Goal: Task Accomplishment & Management: Manage account settings

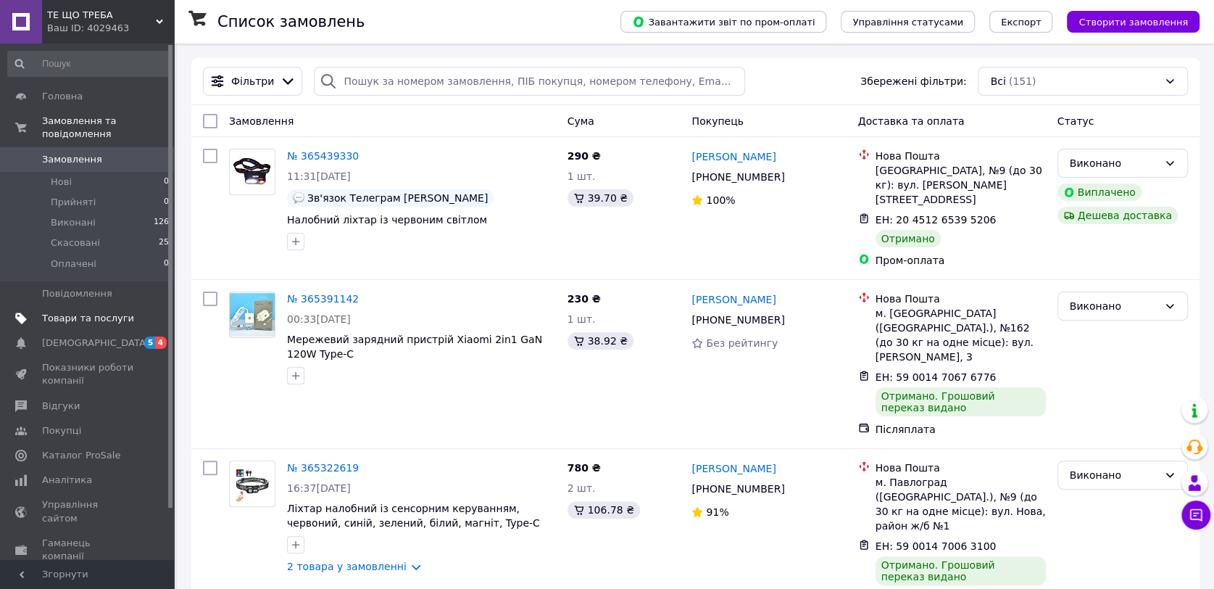
click at [91, 312] on span "Товари та послуги" at bounding box center [88, 318] width 92 height 13
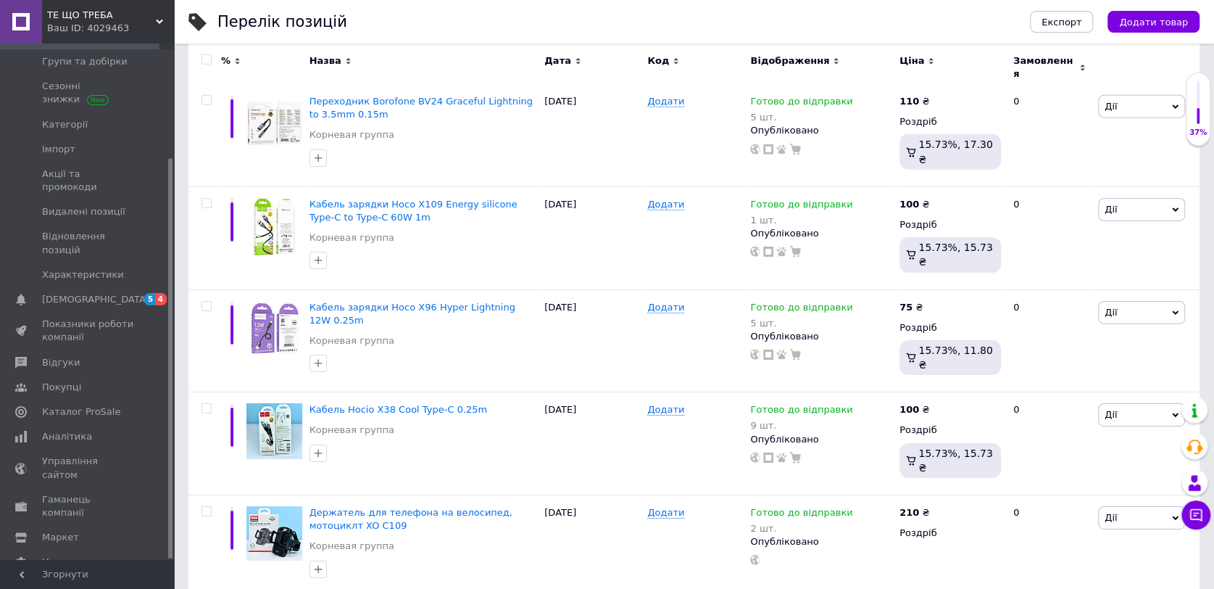
click at [91, 318] on span "Показники роботи компанії" at bounding box center [88, 331] width 92 height 26
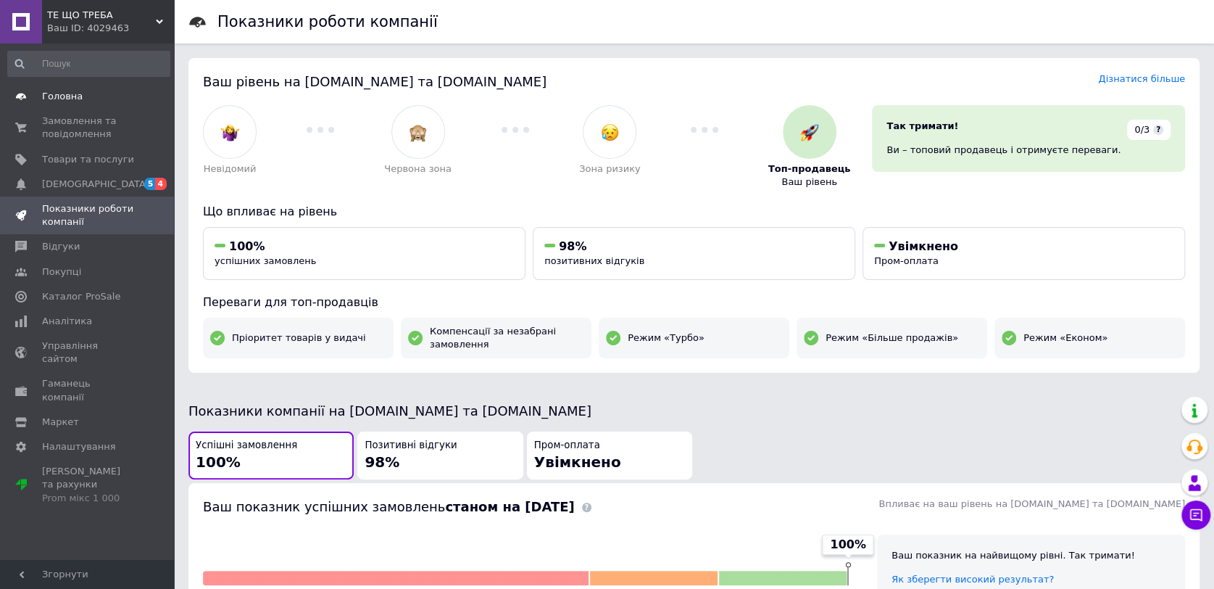
click at [72, 98] on span "Головна" at bounding box center [62, 96] width 41 height 13
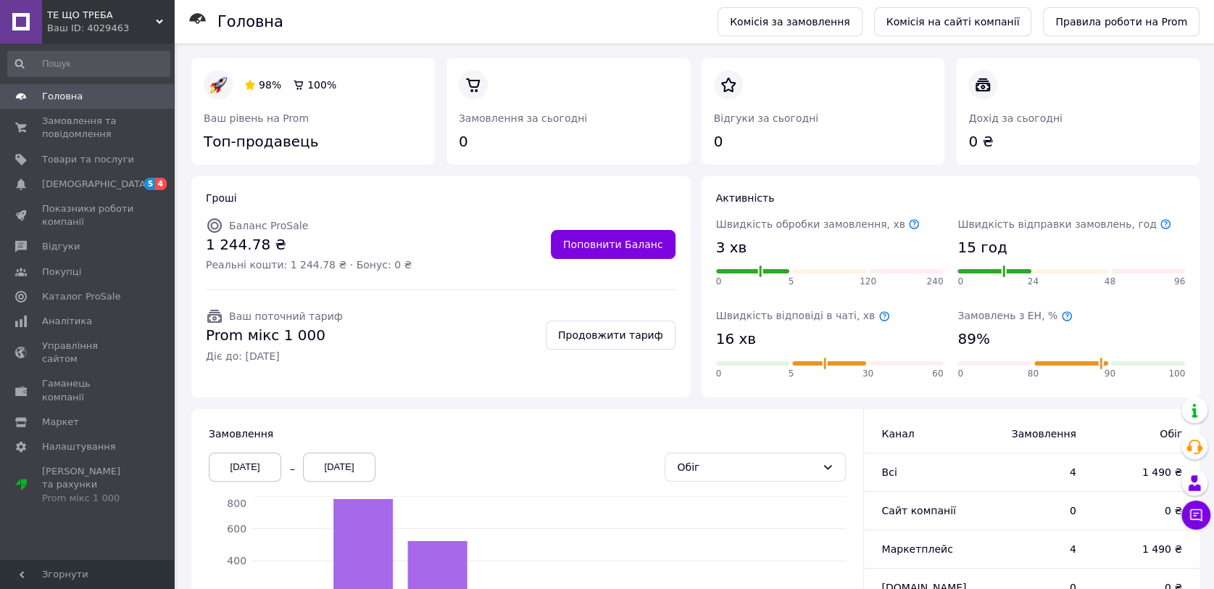
click at [72, 98] on span "Головна" at bounding box center [62, 96] width 41 height 13
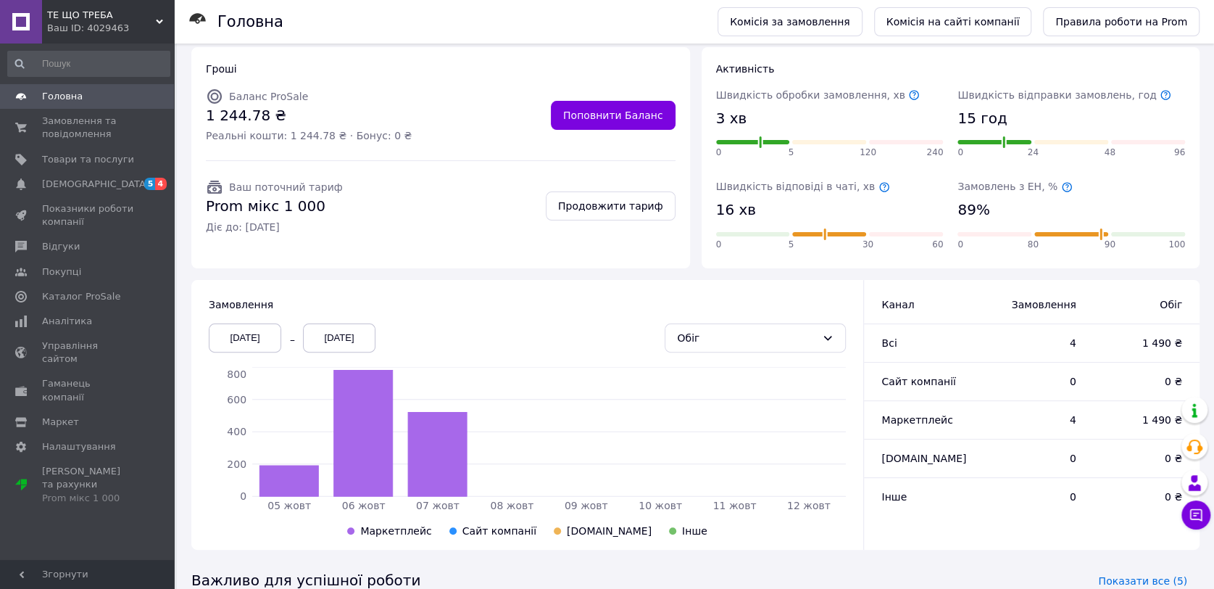
scroll to position [234, 0]
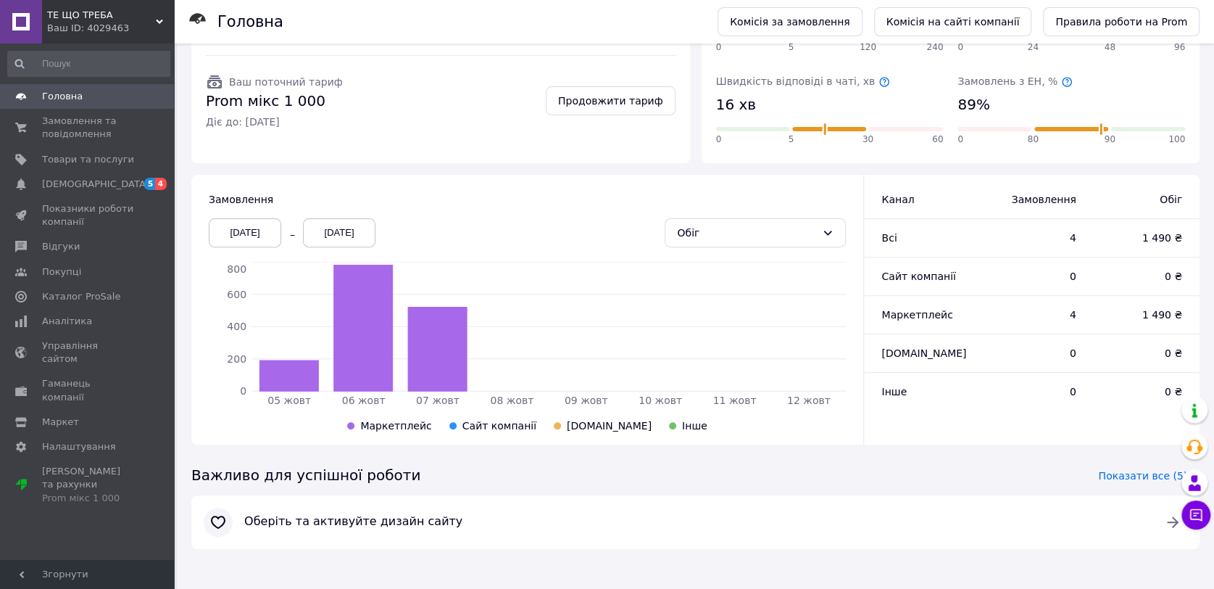
click at [506, 143] on div "Гроші Баланс ProSale 1 244.78 ₴ Реальні кошти: 1 244.78 ₴ · Бонус: 0 ₴ Поповнит…" at bounding box center [440, 52] width 499 height 221
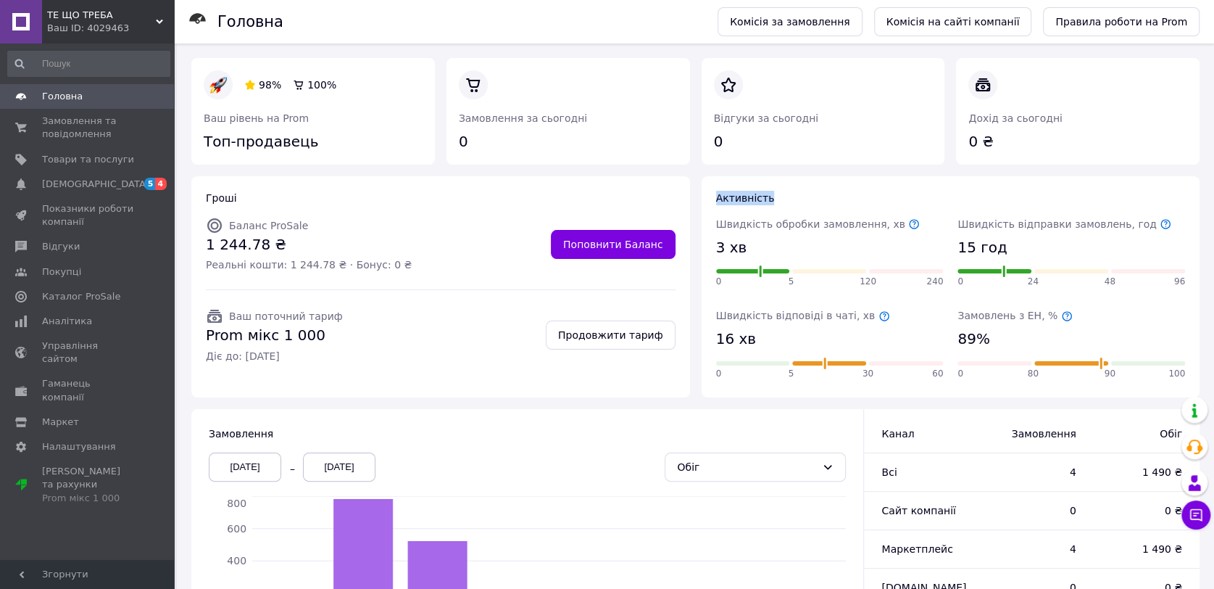
scroll to position [0, 0]
click at [72, 492] on div "Prom мікс 1 000" at bounding box center [88, 498] width 92 height 13
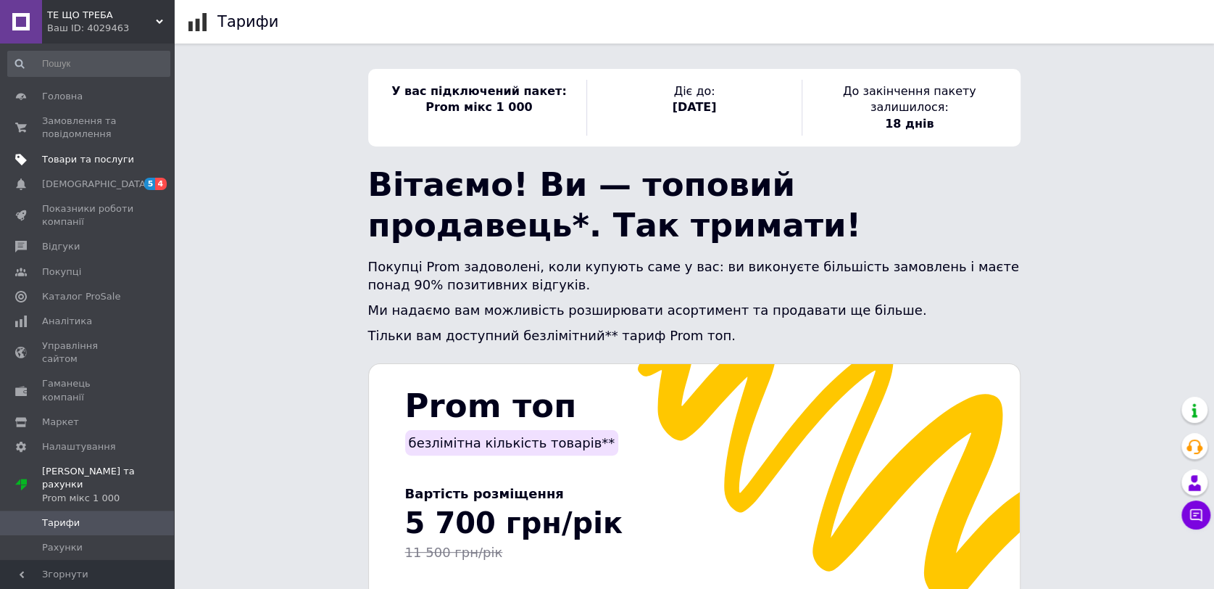
click at [73, 158] on span "Товари та послуги" at bounding box center [88, 159] width 92 height 13
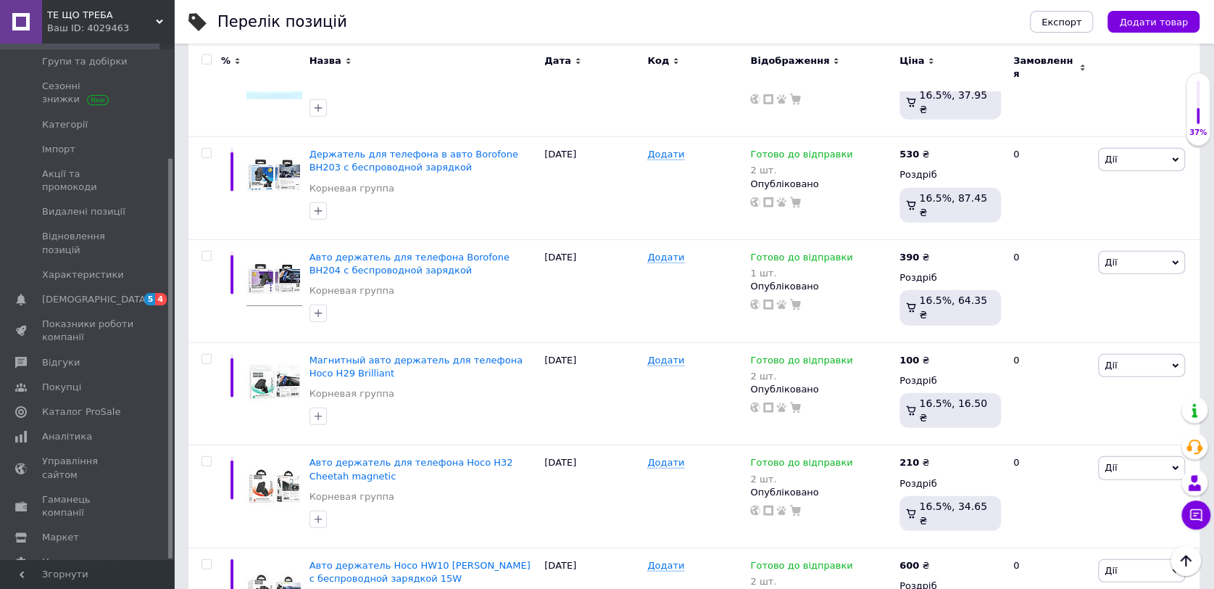
scroll to position [9817, 0]
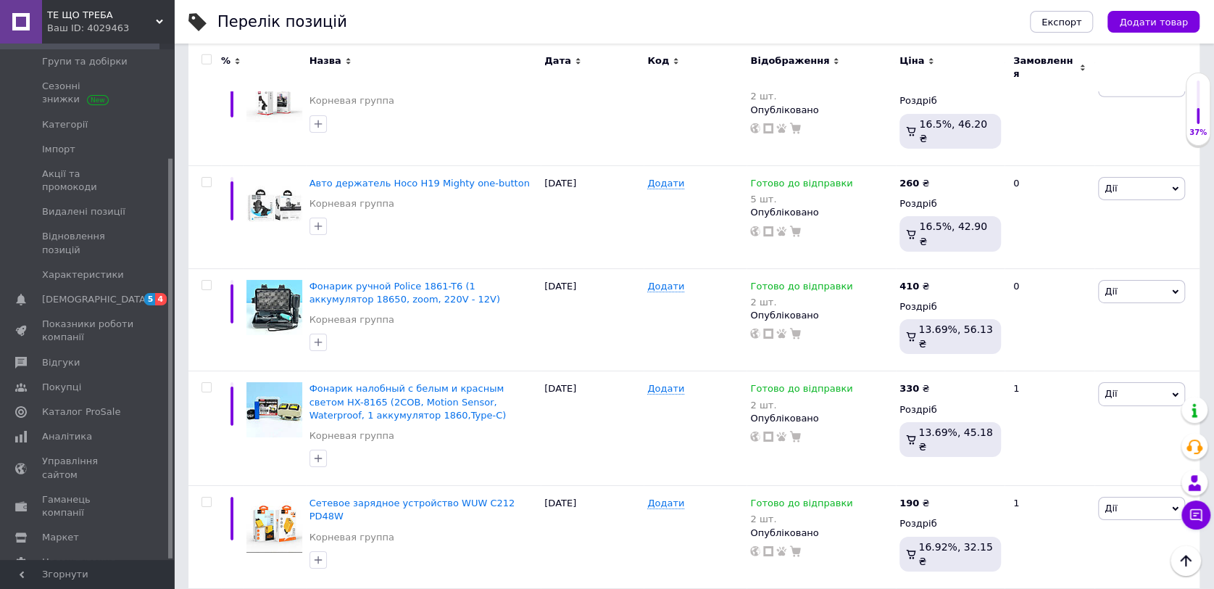
scroll to position [6627, 0]
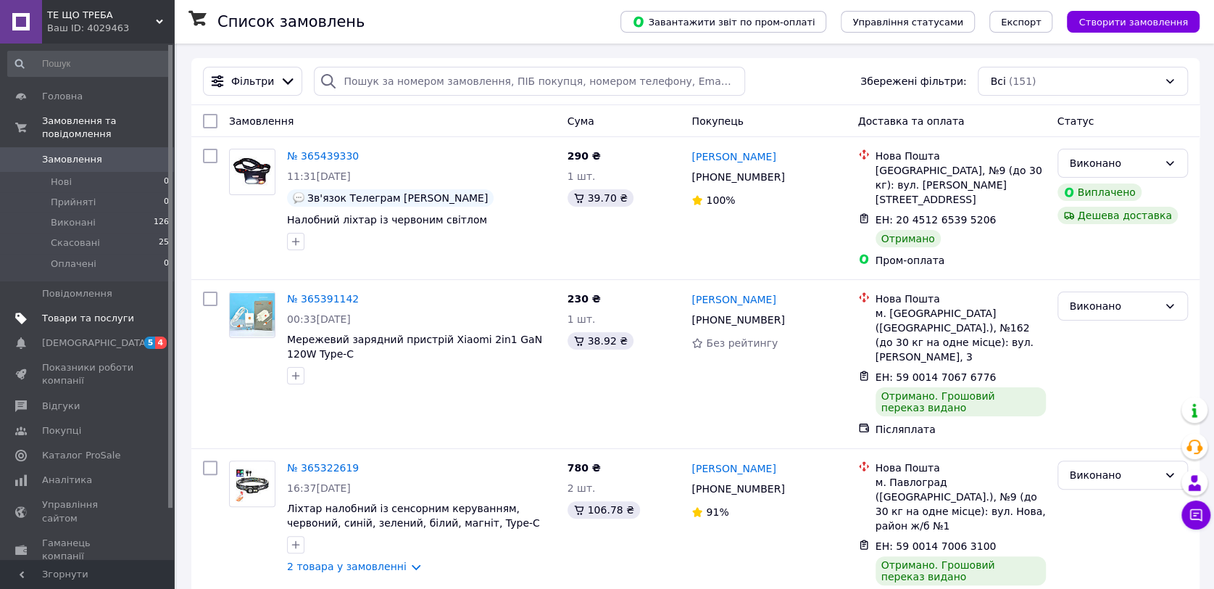
click at [96, 312] on span "Товари та послуги" at bounding box center [88, 318] width 92 height 13
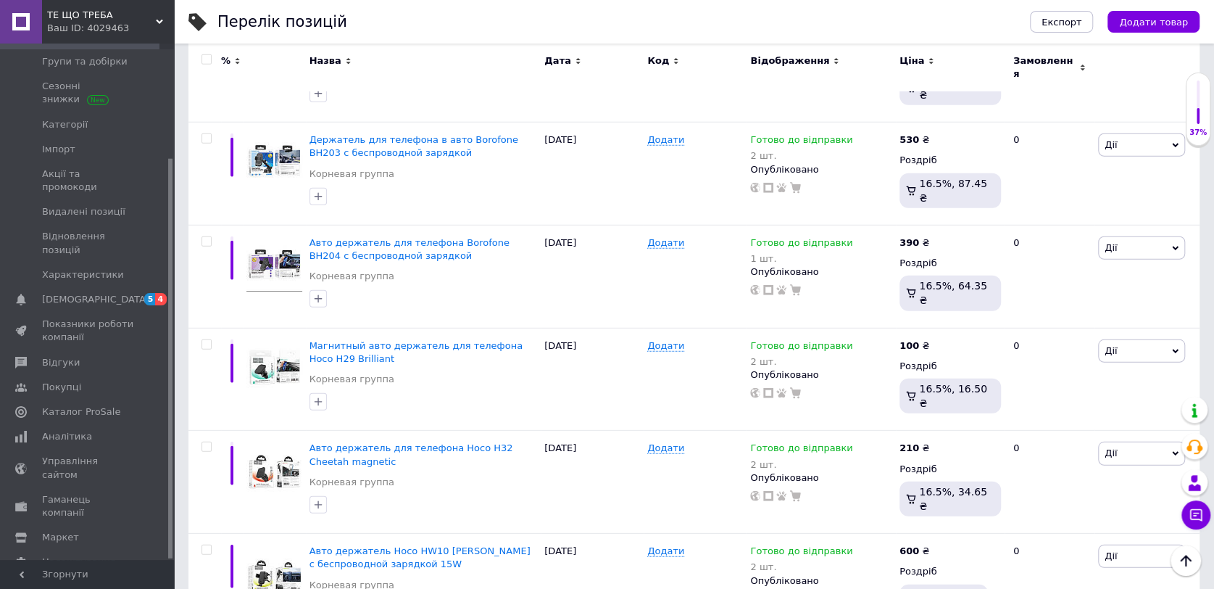
scroll to position [9817, 0]
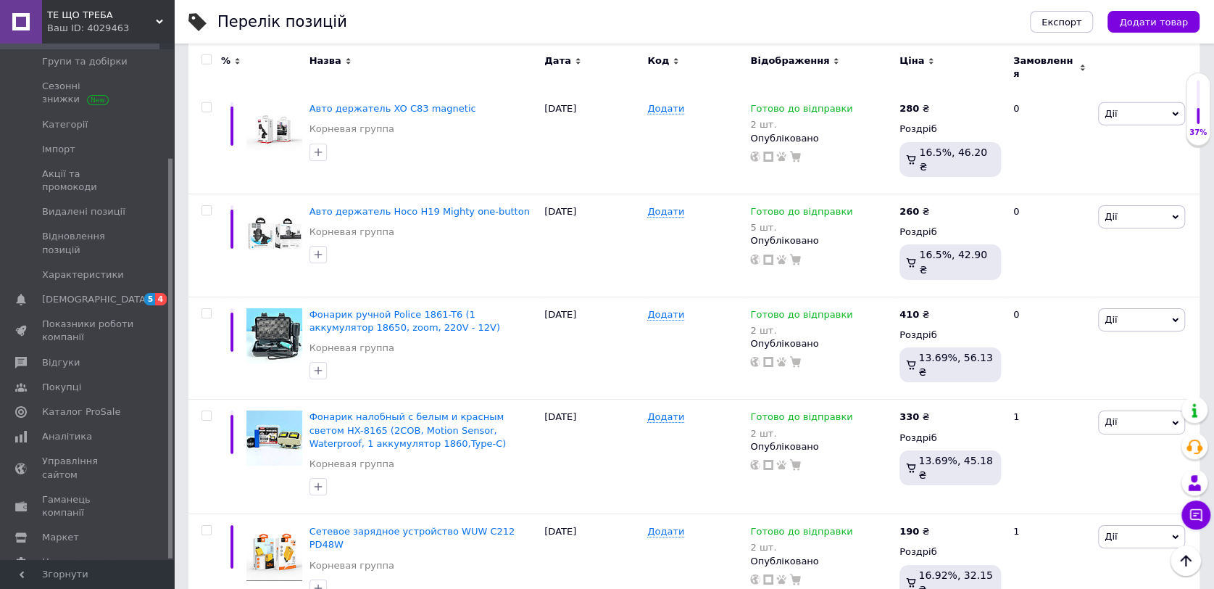
scroll to position [6702, 0]
